Goal: Go to known website: Go to known website

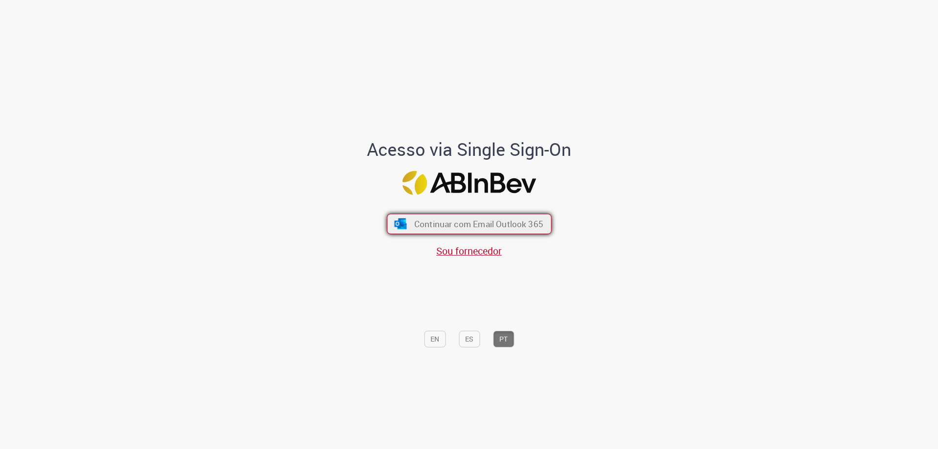
click at [458, 223] on span "Continuar com Email Outlook 365" at bounding box center [478, 223] width 129 height 11
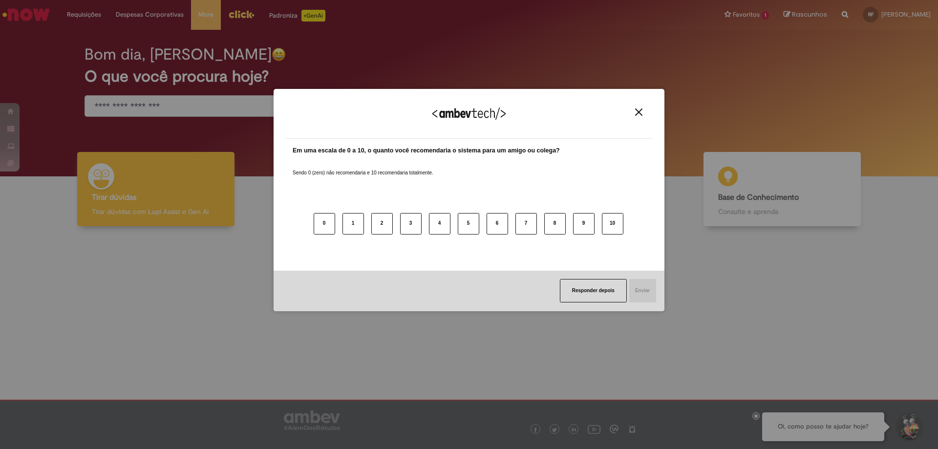
click at [640, 112] on img "Close" at bounding box center [638, 111] width 7 height 7
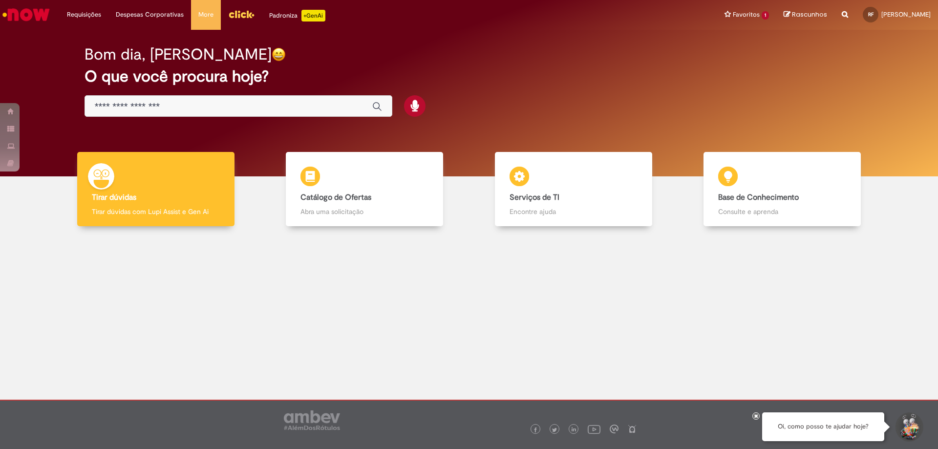
click at [241, 9] on img "Menu Cabeçalho" at bounding box center [241, 14] width 26 height 15
